Goal: Find specific page/section: Find specific page/section

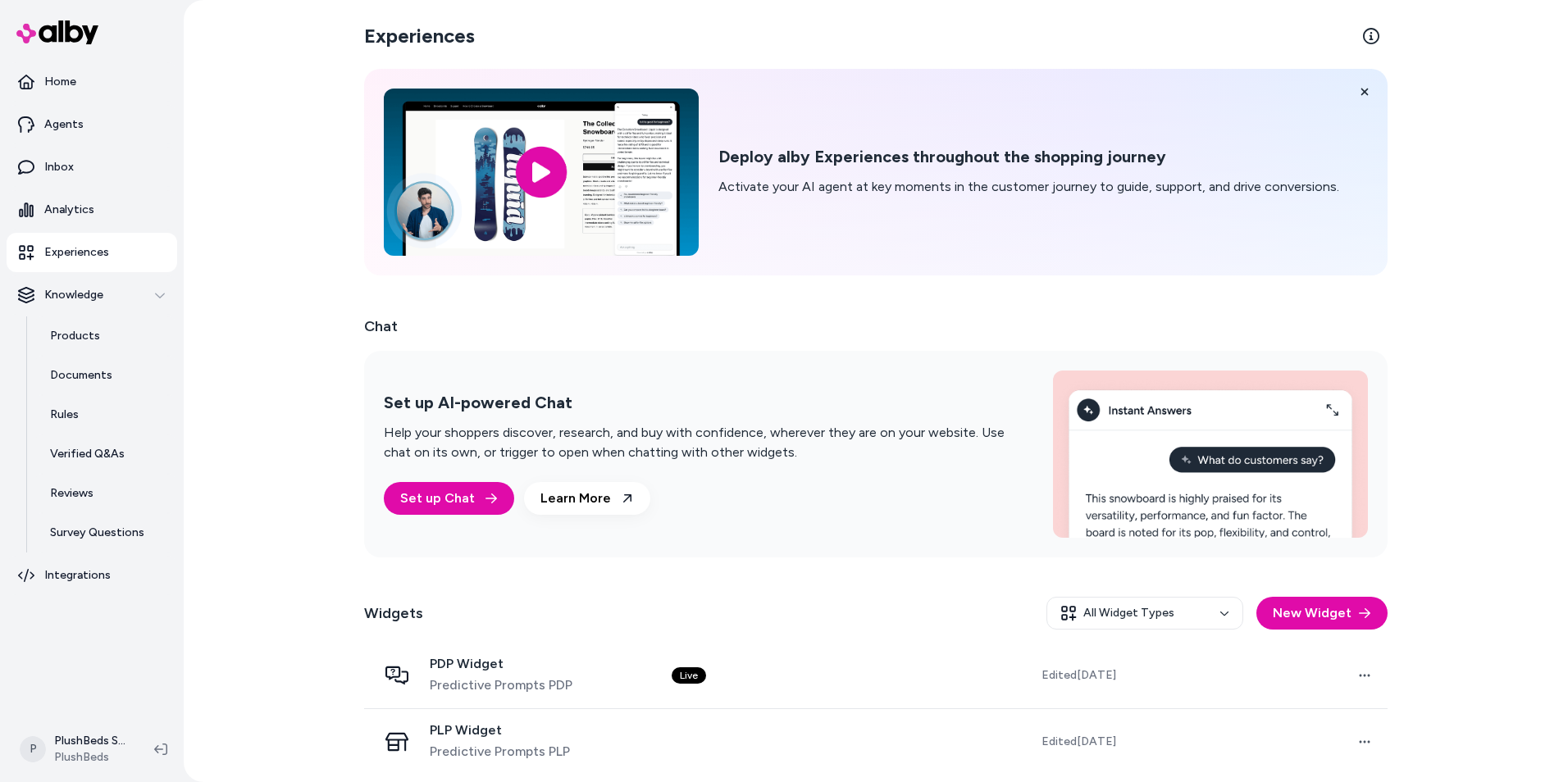
scroll to position [6, 0]
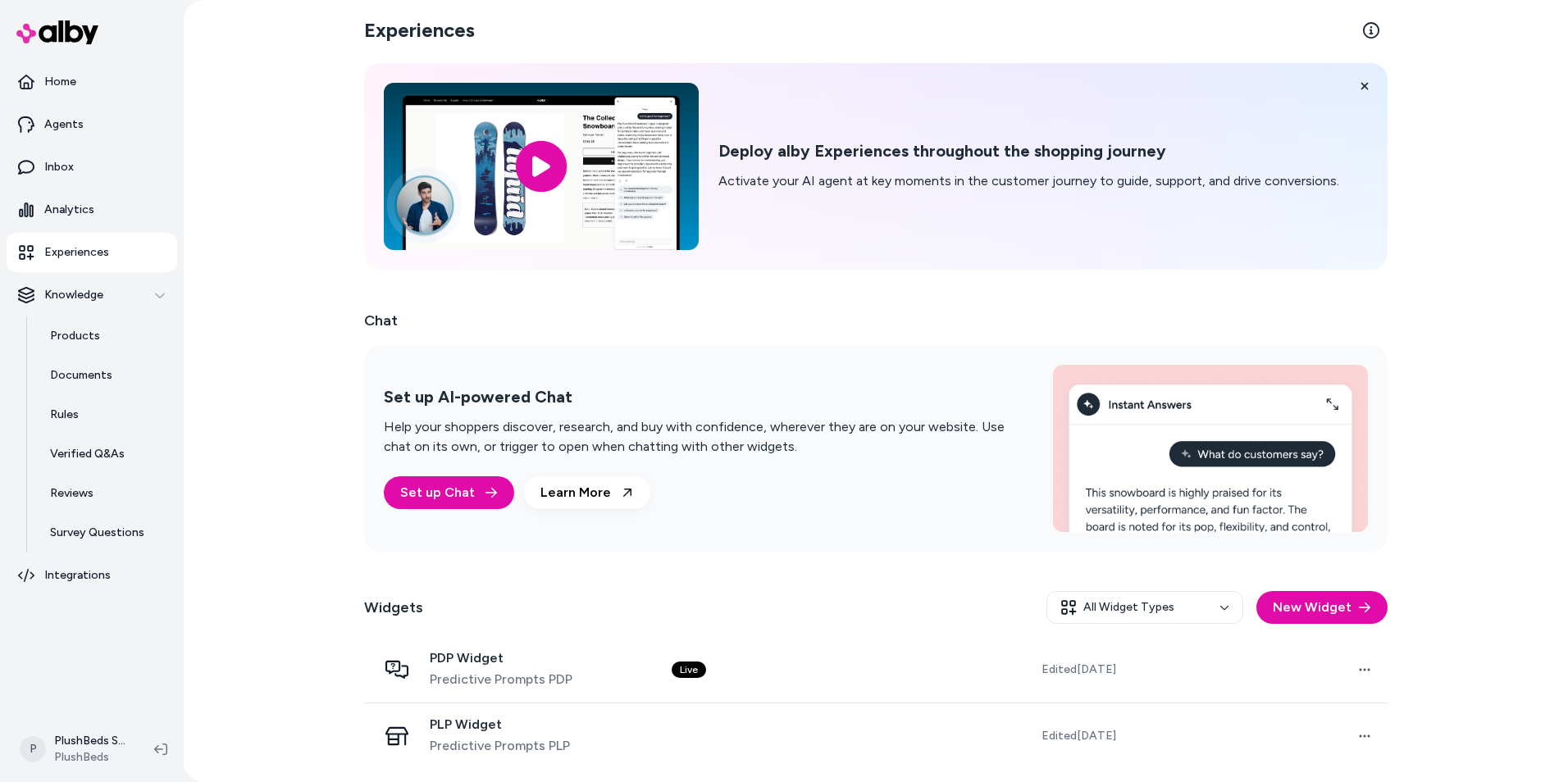
click at [52, 34] on img at bounding box center [57, 33] width 82 height 24
click at [52, 119] on p "Agents" at bounding box center [64, 125] width 40 height 16
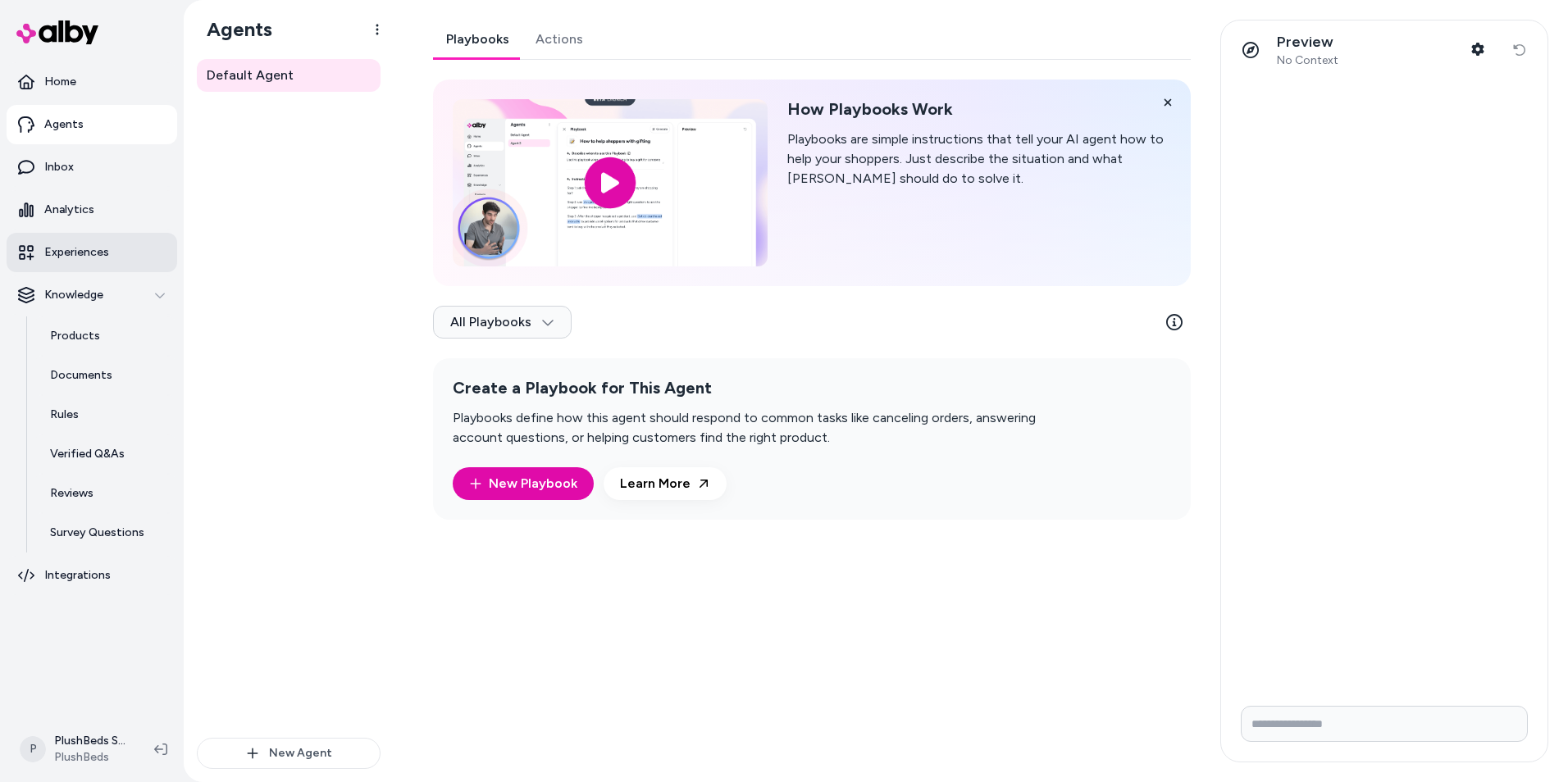
click at [59, 252] on p "Experiences" at bounding box center [76, 252] width 65 height 16
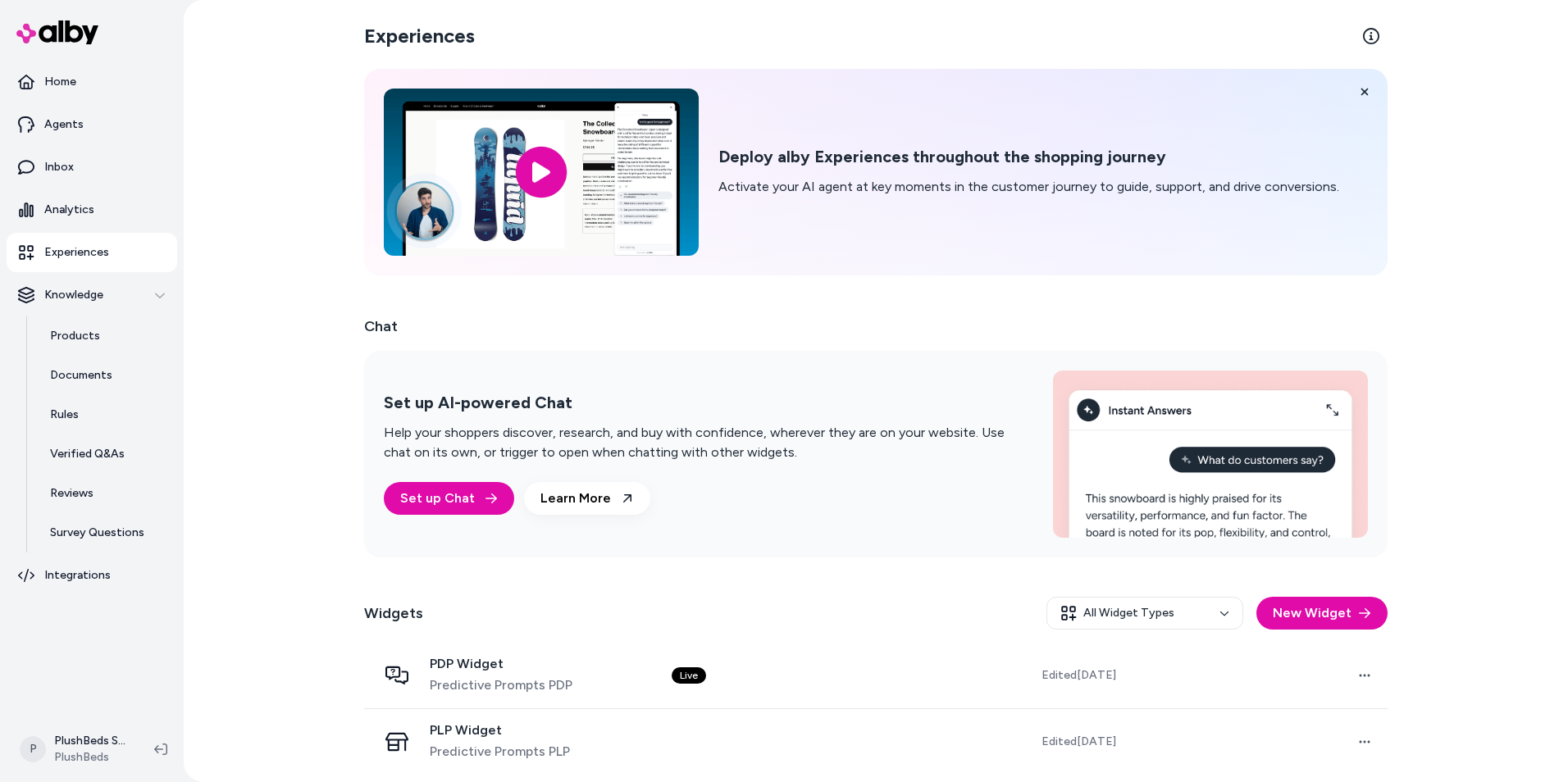
scroll to position [6, 0]
